Goal: Navigation & Orientation: Find specific page/section

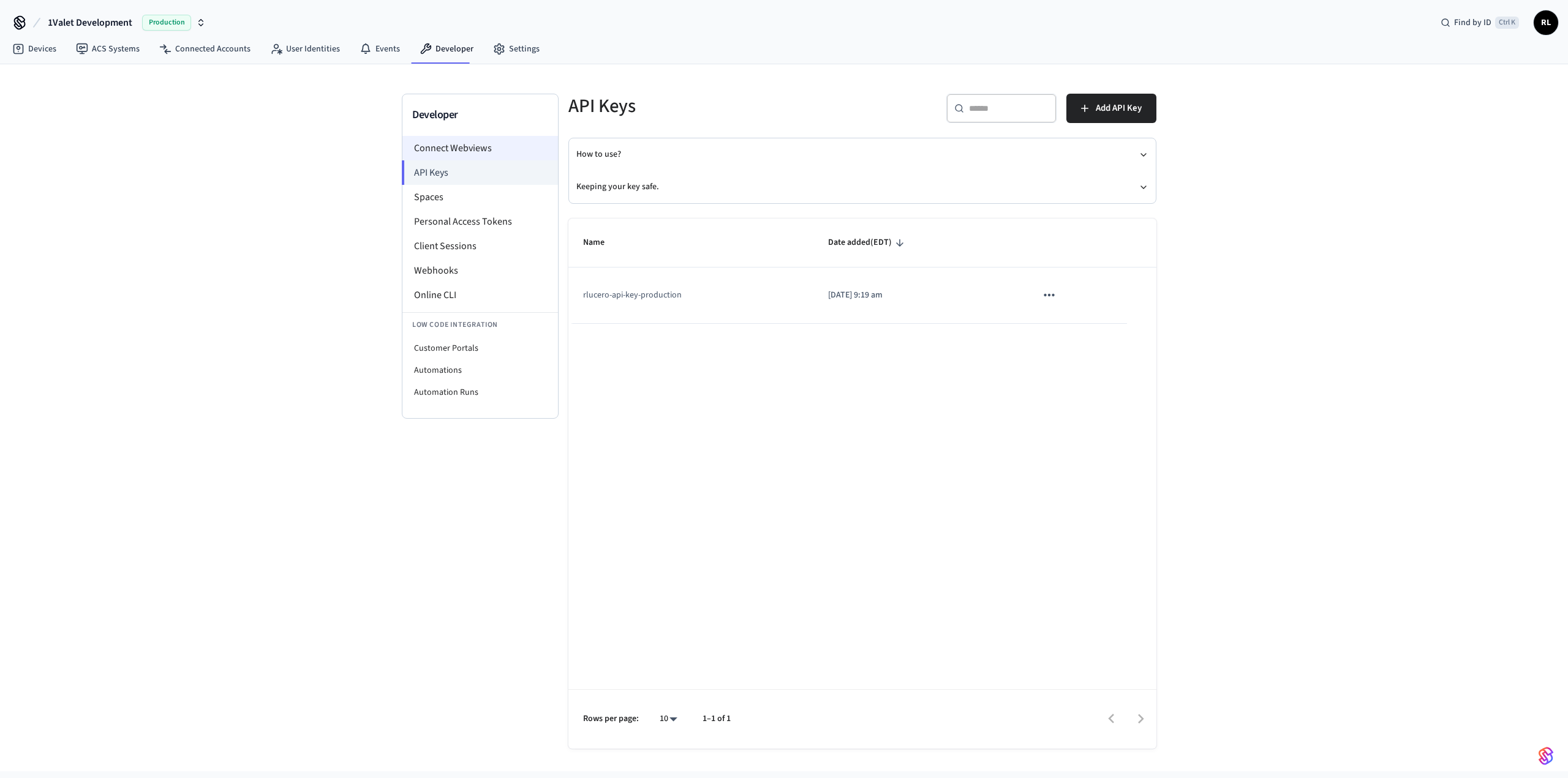
click at [448, 141] on li "Connect Webviews" at bounding box center [480, 148] width 155 height 24
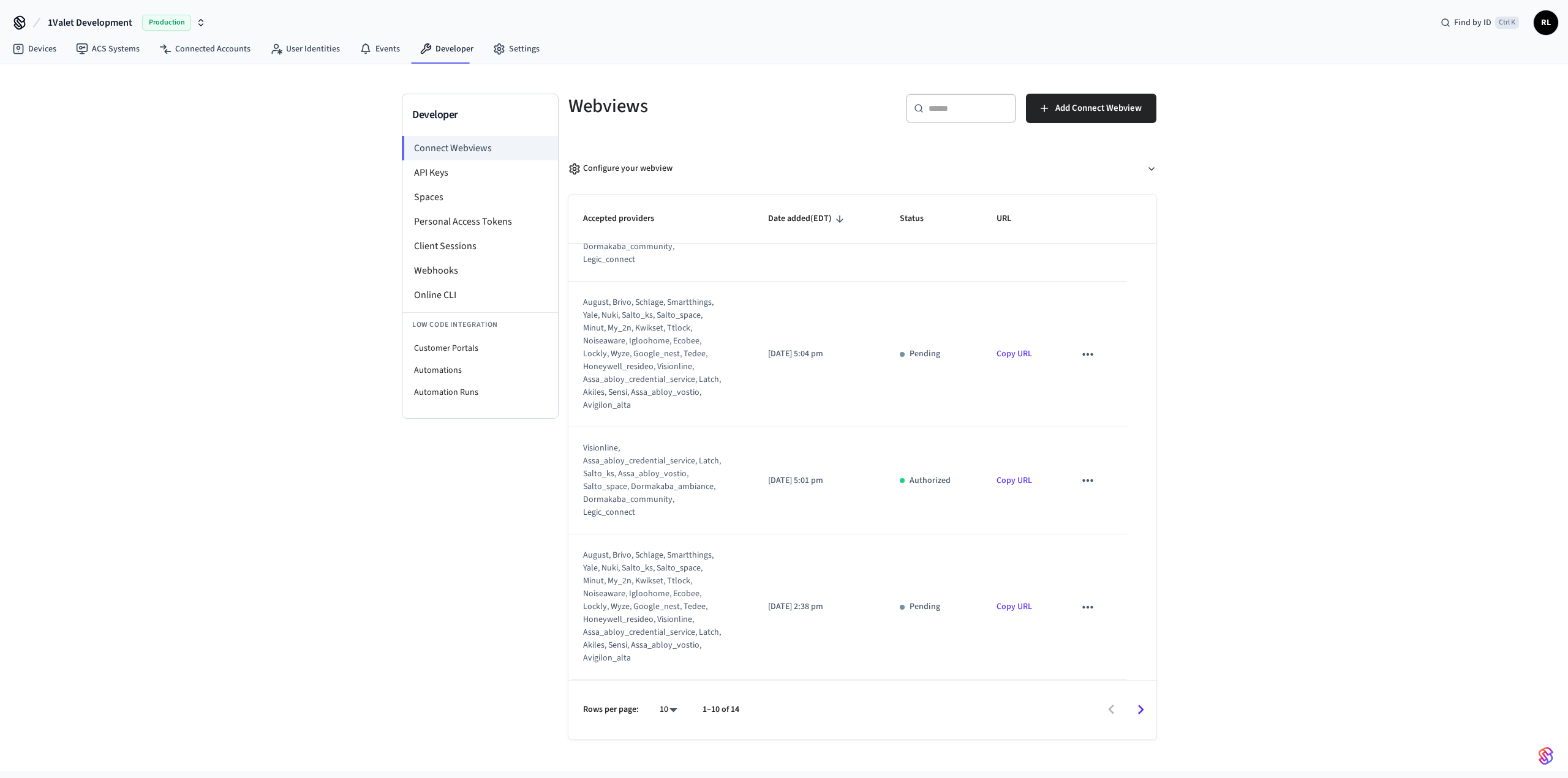
scroll to position [653, 0]
click at [459, 249] on li "Client Sessions" at bounding box center [480, 246] width 155 height 24
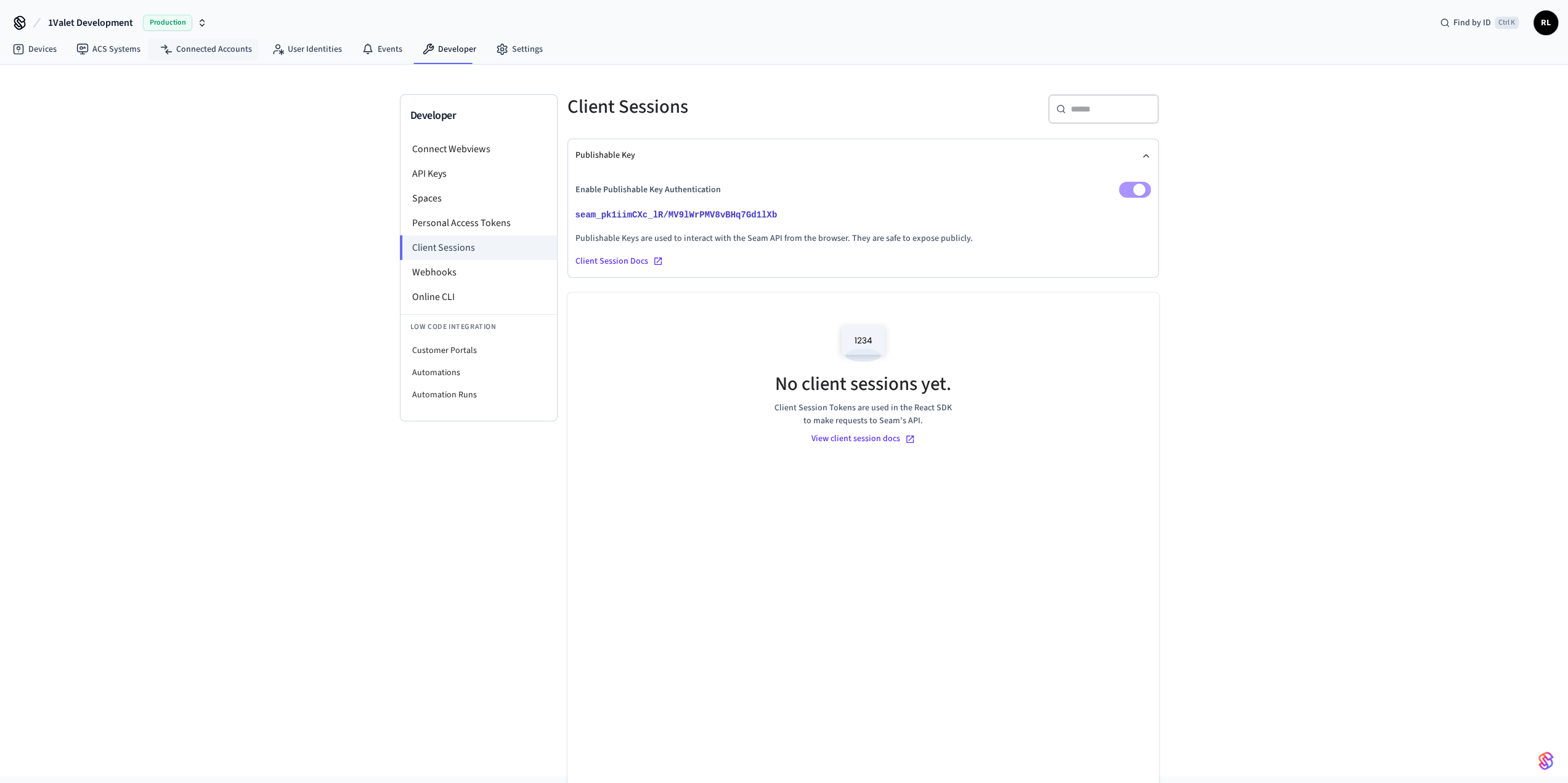
click at [178, 23] on span "Production" at bounding box center [167, 22] width 50 height 16
click at [90, 103] on div "rlucero Sandbox" at bounding box center [119, 102] width 169 height 16
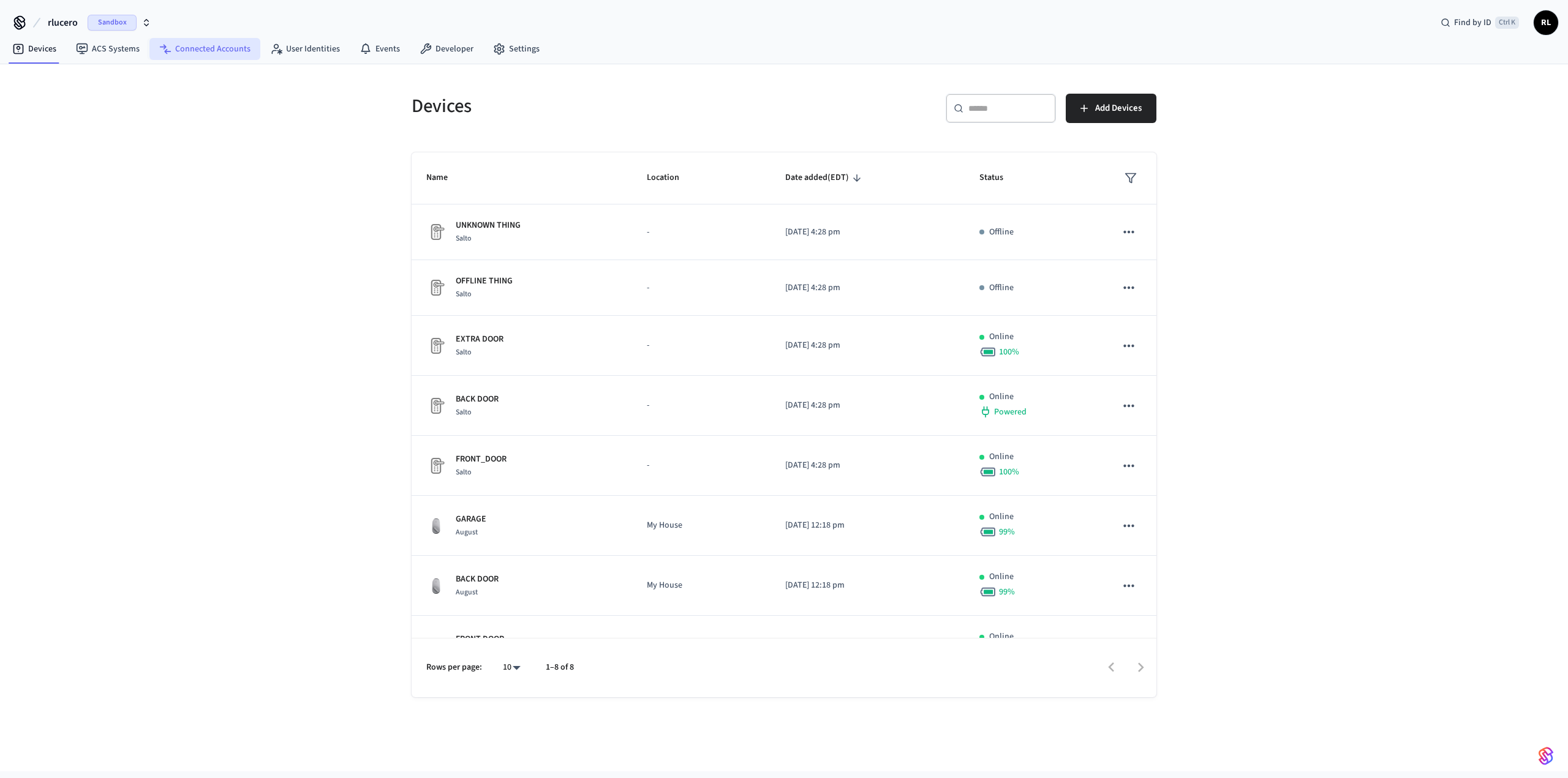
click at [229, 50] on link "Connected Accounts" at bounding box center [205, 49] width 111 height 22
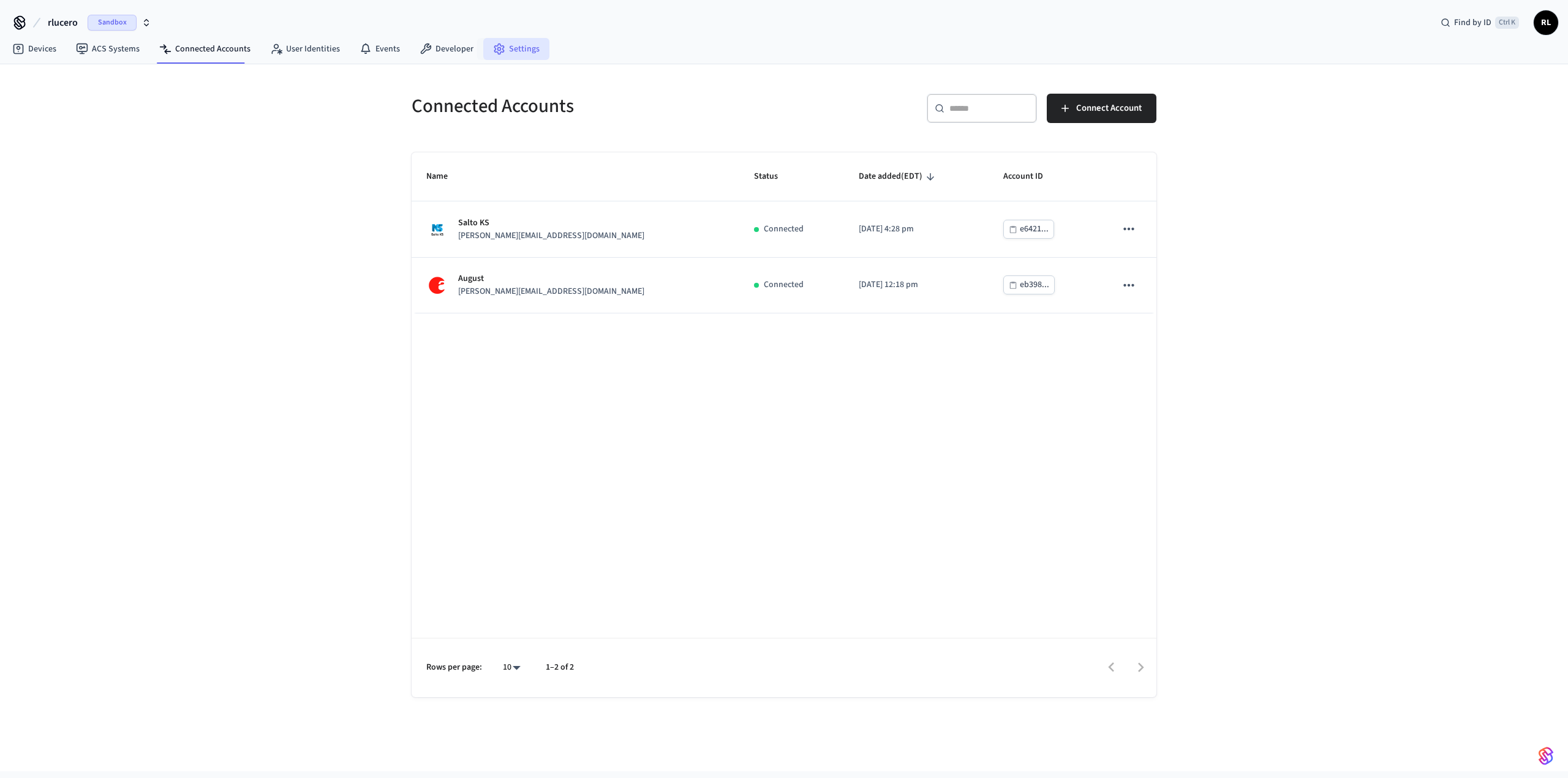
click at [518, 55] on link "Settings" at bounding box center [516, 49] width 66 height 22
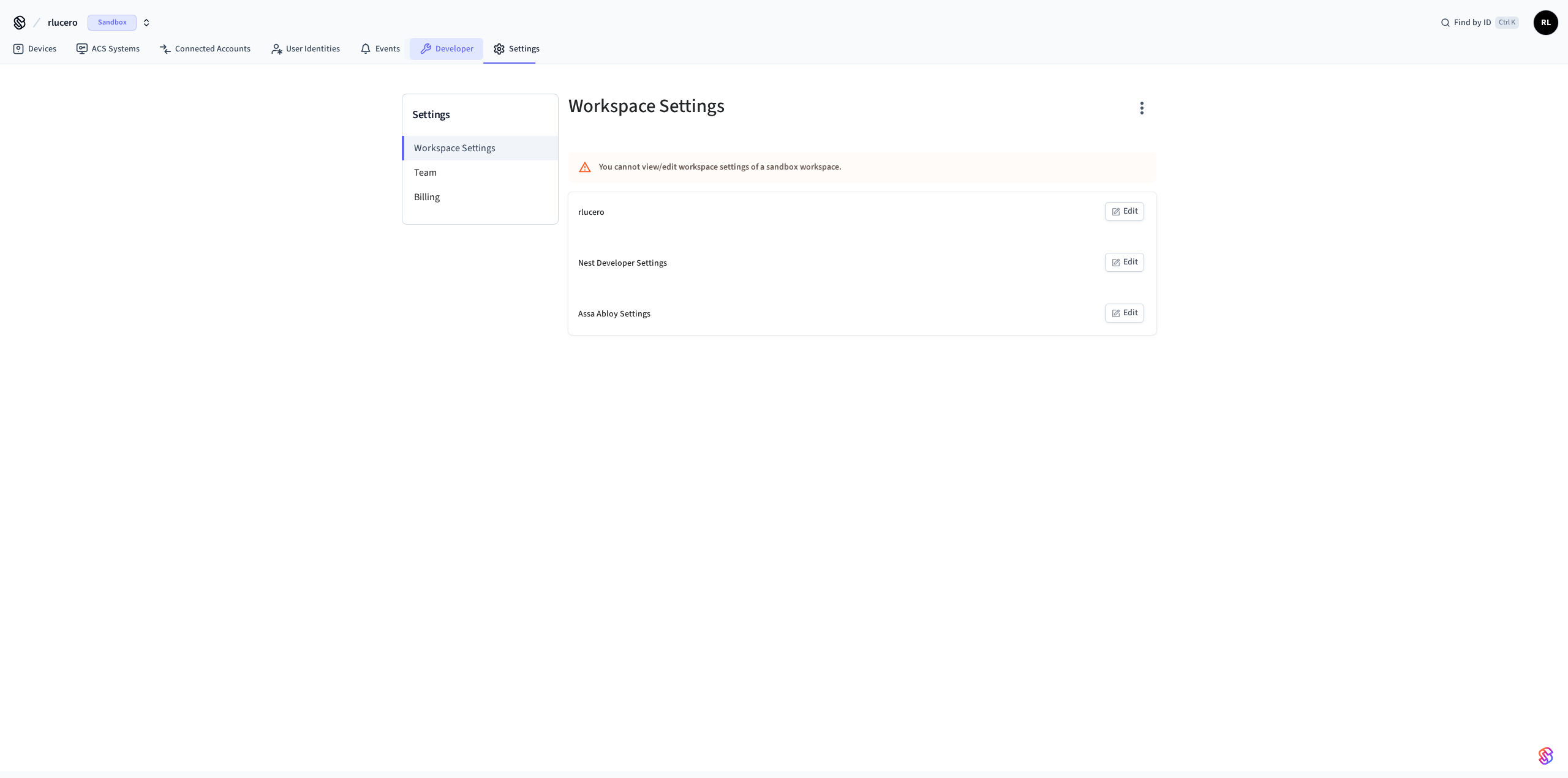
click at [428, 50] on link "Developer" at bounding box center [446, 49] width 73 height 22
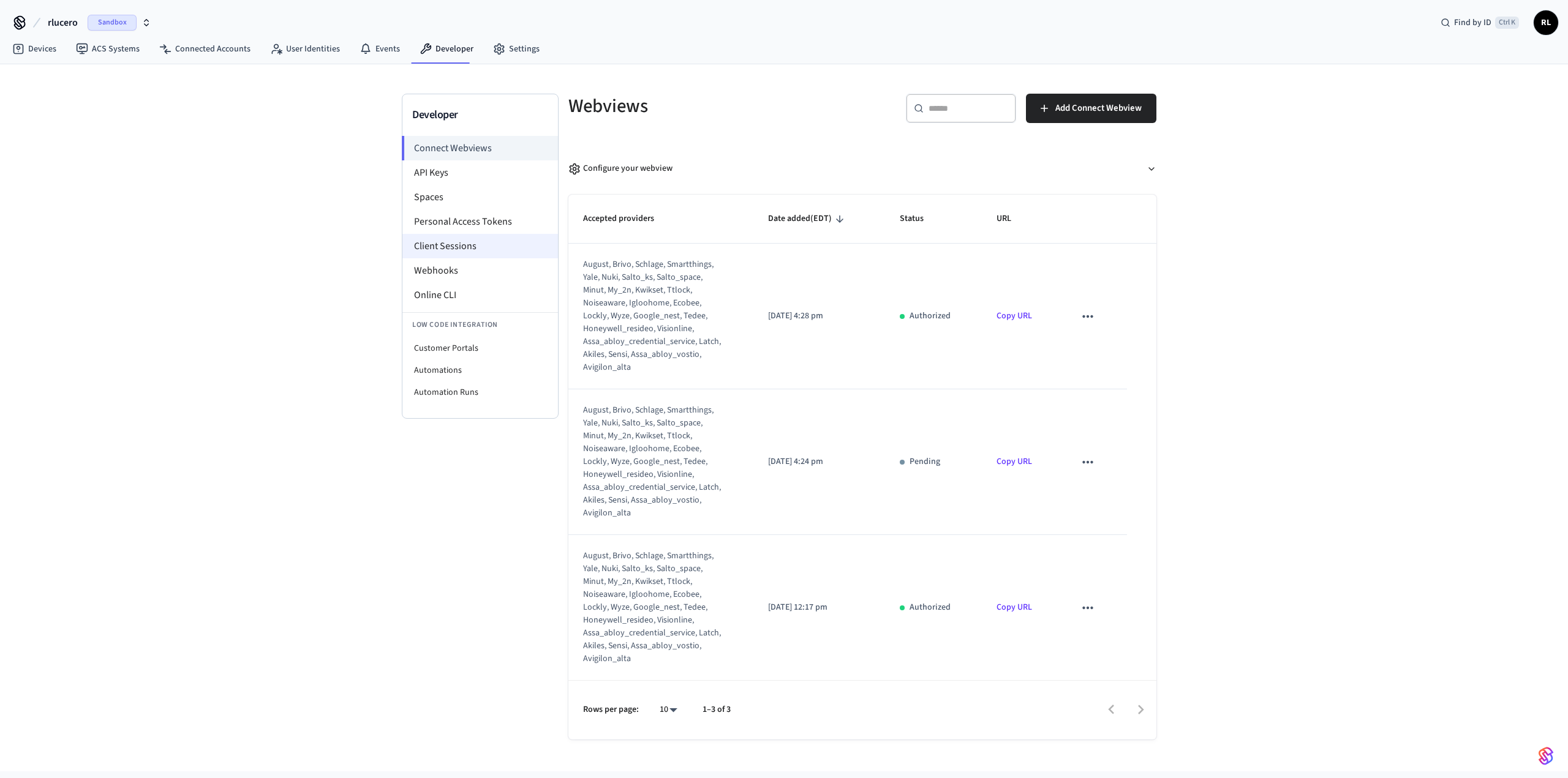
click at [437, 245] on li "Client Sessions" at bounding box center [480, 246] width 155 height 24
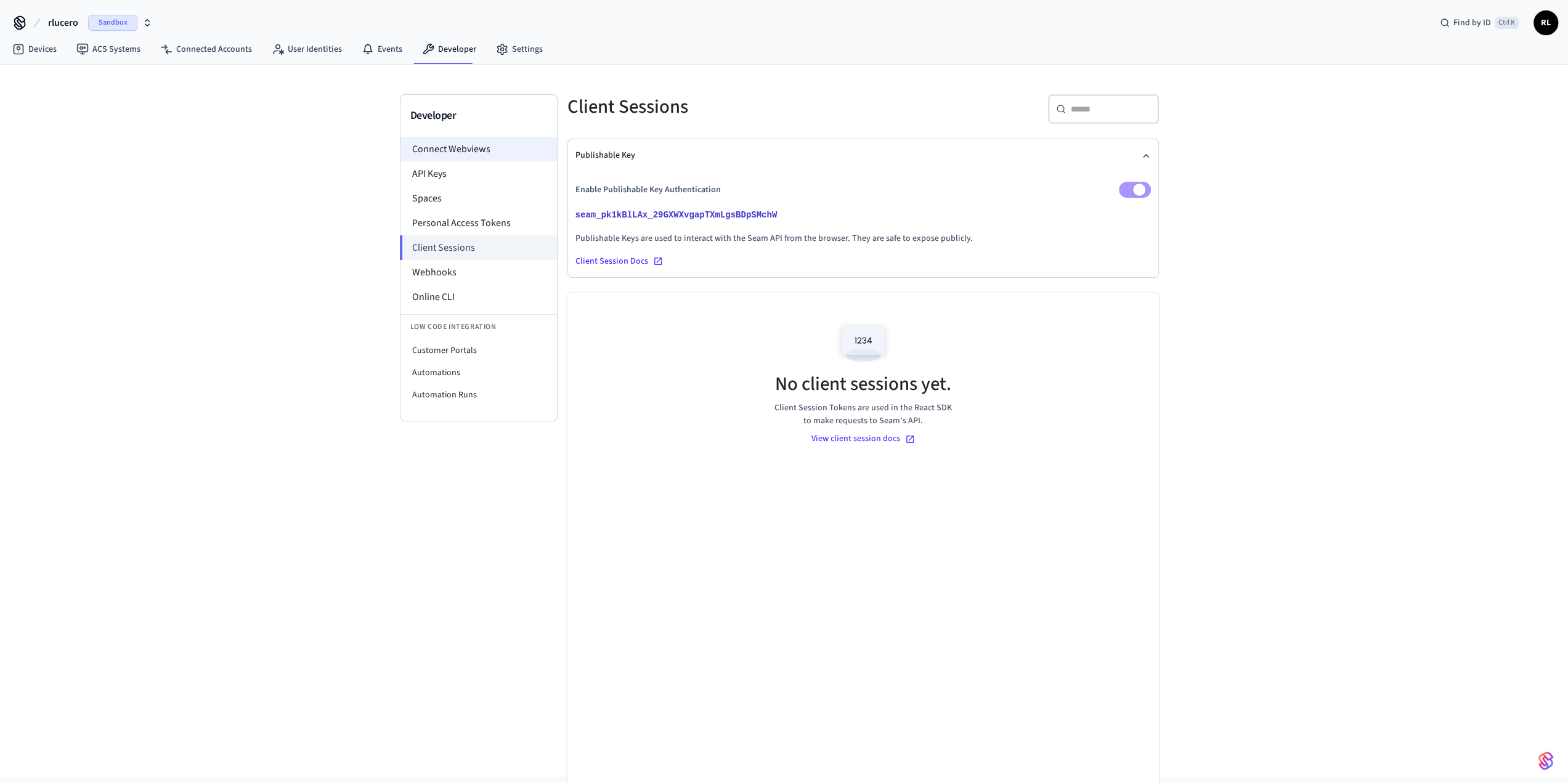
click at [480, 150] on li "Connect Webviews" at bounding box center [478, 149] width 156 height 24
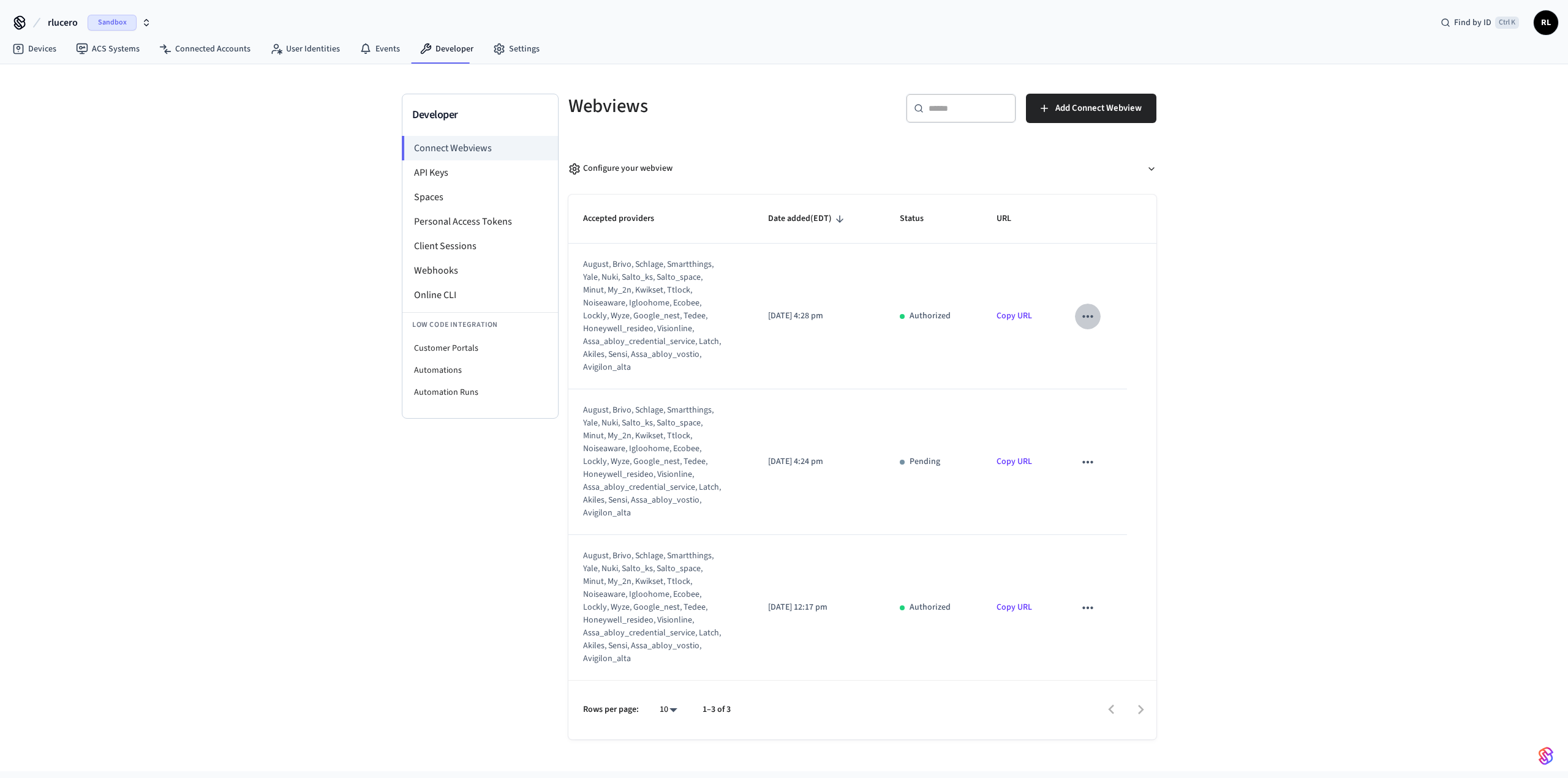
click at [1082, 316] on icon "sticky table" at bounding box center [1088, 316] width 16 height 16
click at [981, 379] on div at bounding box center [784, 389] width 1568 height 778
click at [447, 171] on li "API Keys" at bounding box center [480, 173] width 155 height 24
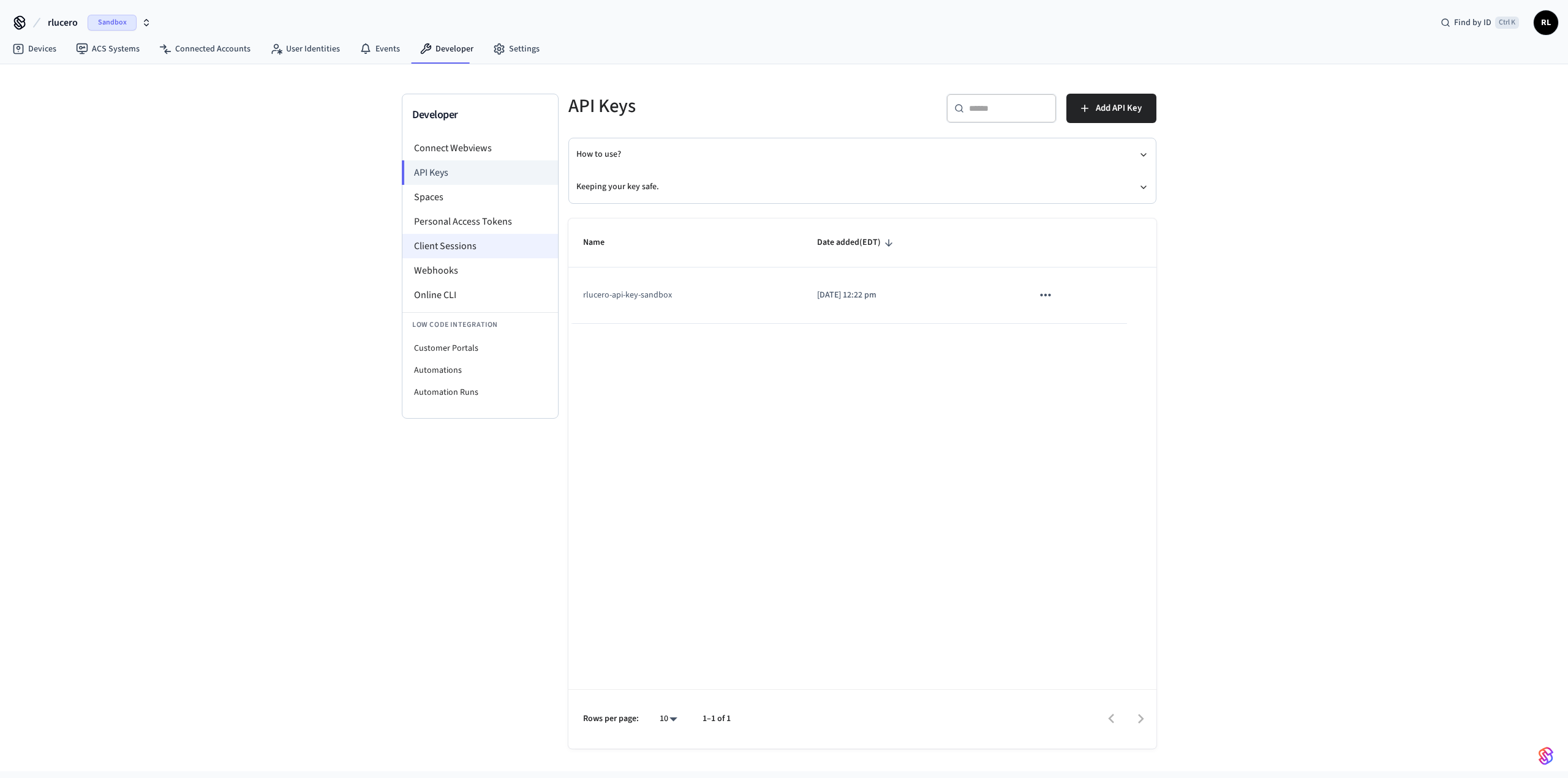
click at [453, 244] on li "Client Sessions" at bounding box center [480, 246] width 155 height 24
